Goal: Information Seeking & Learning: Learn about a topic

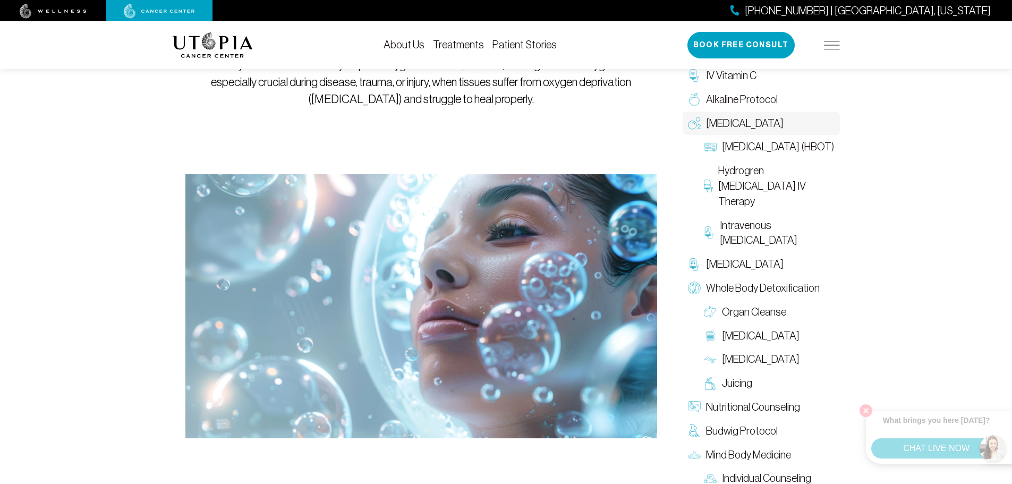
scroll to position [53, 0]
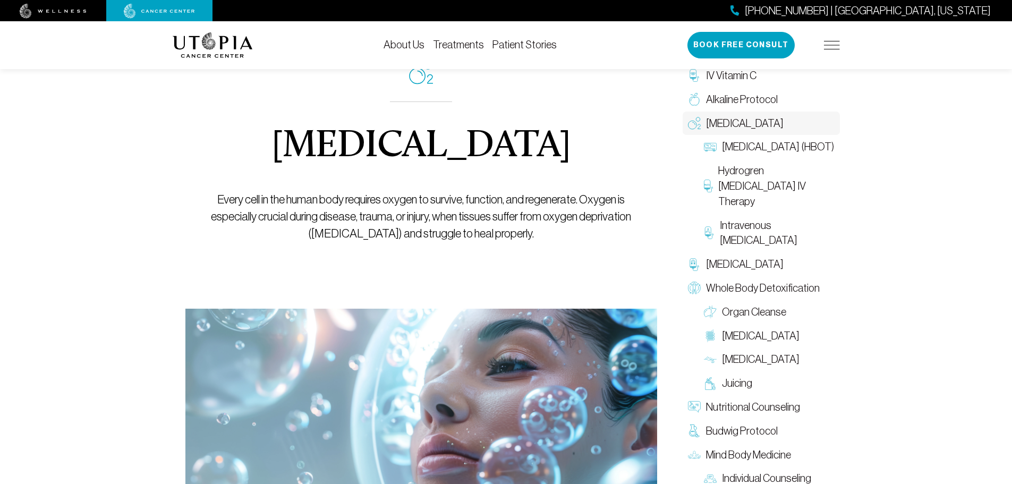
click at [838, 40] on div "[PHONE_NUMBER] | [GEOGRAPHIC_DATA], [US_STATE] Book Free Consult" at bounding box center [763, 45] width 152 height 27
click at [832, 45] on img at bounding box center [832, 45] width 16 height 8
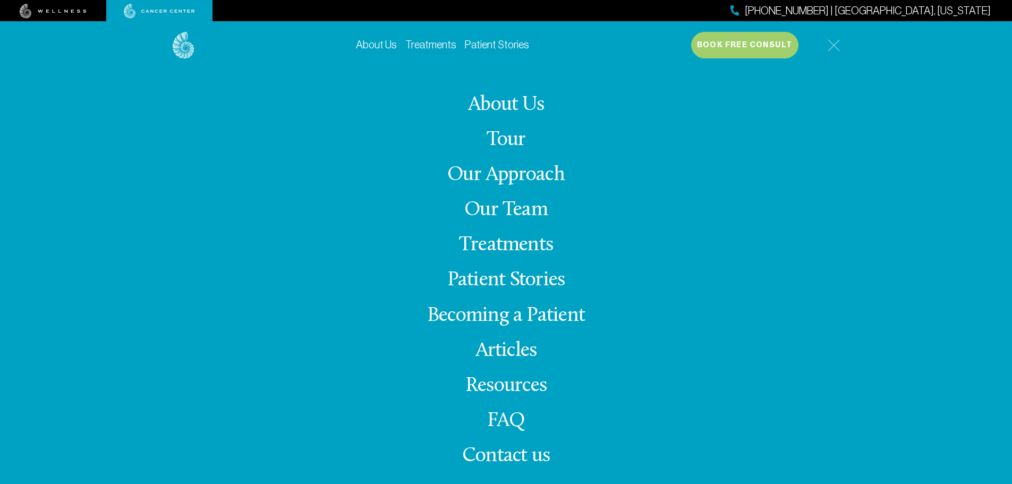
scroll to position [0, 0]
click at [514, 103] on link "About Us" at bounding box center [506, 105] width 76 height 21
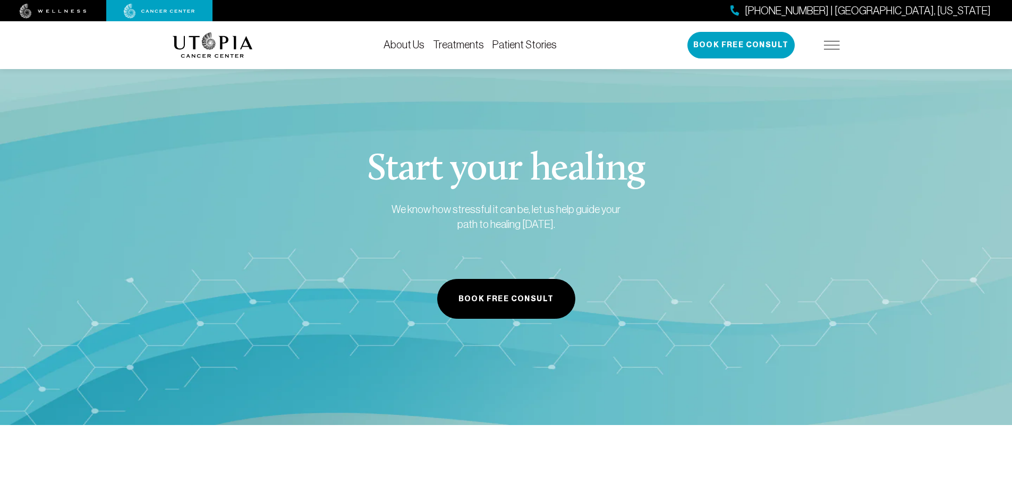
scroll to position [5050, 0]
